Goal: Transaction & Acquisition: Purchase product/service

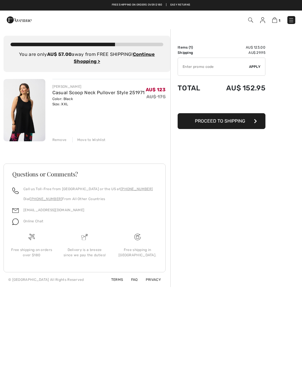
click at [224, 122] on span "Proceed to Shipping" at bounding box center [220, 121] width 50 height 6
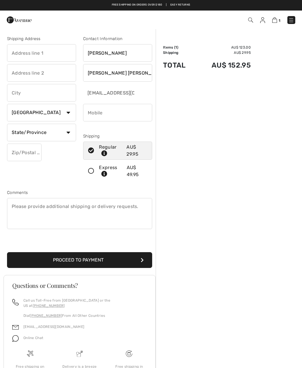
click at [66, 115] on select "Country [GEOGRAPHIC_DATA] [GEOGRAPHIC_DATA] [GEOGRAPHIC_DATA] [GEOGRAPHIC_DATA]…" at bounding box center [41, 113] width 69 height 18
select select "IT"
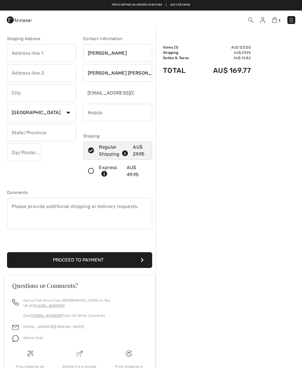
click at [50, 96] on input "text" at bounding box center [41, 93] width 69 height 18
type input "[GEOGRAPHIC_DATA]"
click at [50, 54] on input "text" at bounding box center [41, 53] width 69 height 18
type input "[STREET_ADDRESS][PERSON_NAME]"
click at [25, 157] on input "text" at bounding box center [24, 153] width 35 height 18
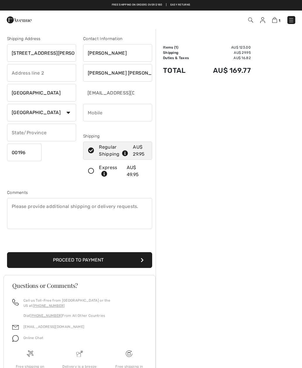
type input "00196"
click at [52, 135] on input "text" at bounding box center [41, 133] width 69 height 18
type input "RM"
click at [115, 117] on input "phone" at bounding box center [117, 113] width 69 height 18
type input "+"
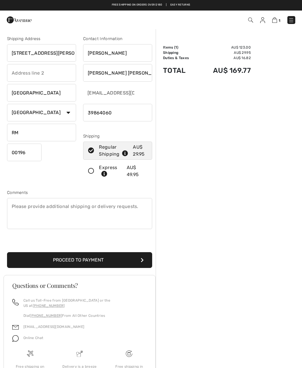
type input "398640604"
